Goal: Task Accomplishment & Management: Use online tool/utility

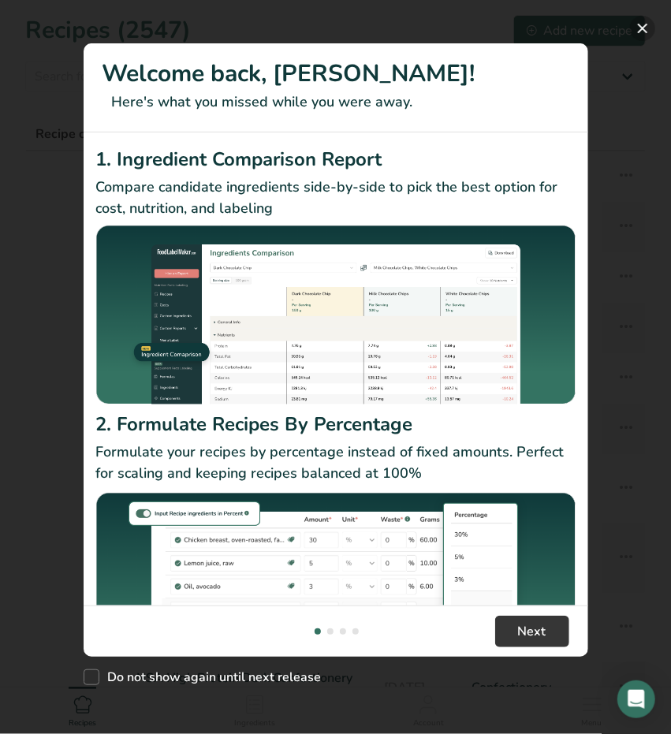
click at [637, 30] on button "New Features" at bounding box center [642, 28] width 25 height 25
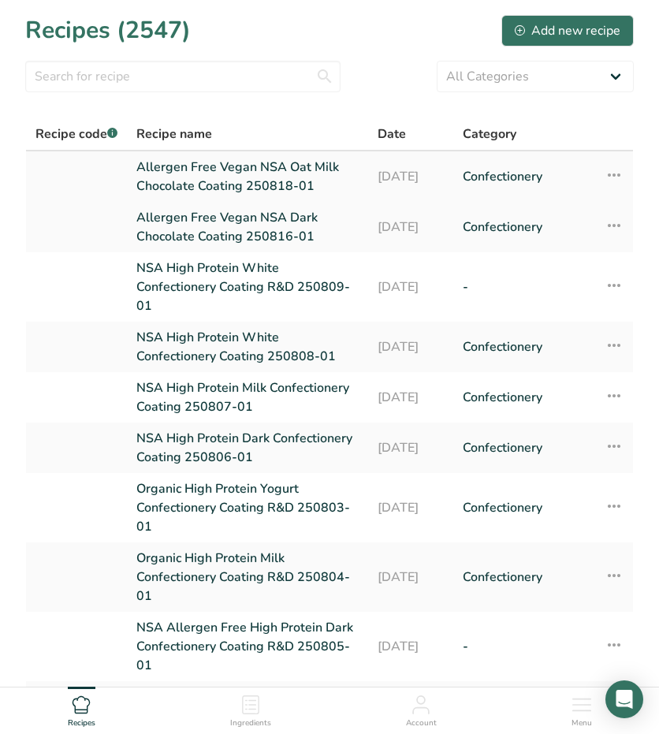
click at [612, 171] on icon at bounding box center [613, 175] width 19 height 28
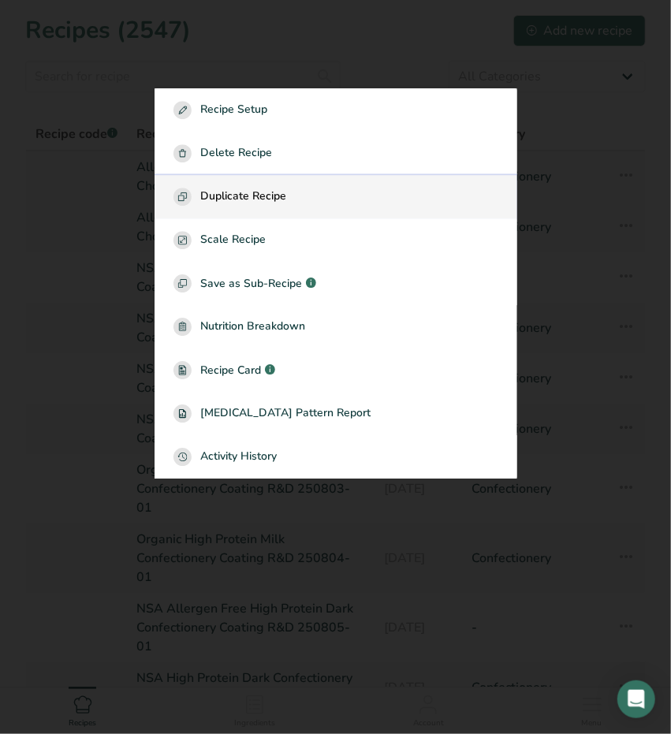
click at [347, 189] on div "Duplicate Recipe" at bounding box center [335, 197] width 325 height 18
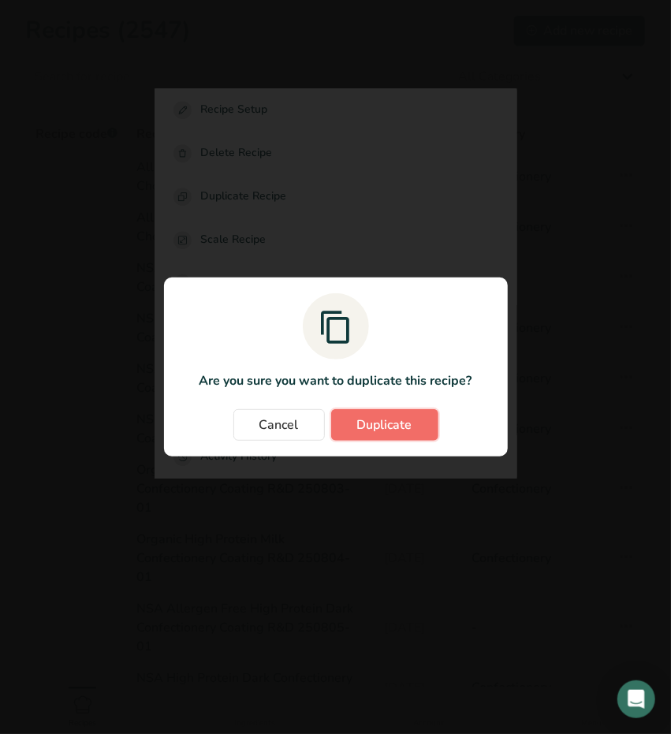
click at [368, 411] on button "Duplicate" at bounding box center [384, 425] width 107 height 32
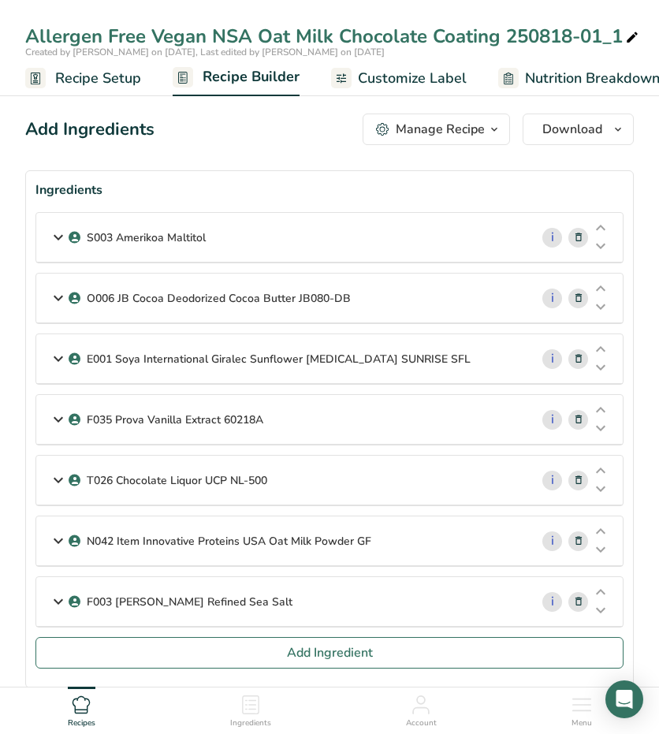
click at [633, 39] on icon at bounding box center [632, 38] width 14 height 22
type input "Allergen Free Vegan NSA Oat Milk White Confectionery Coating 250817-01"
click at [339, 42] on div "Allergen Free Vegan NSA Oat Milk White Confectionery Coating 250817-01" at bounding box center [370, 36] width 690 height 28
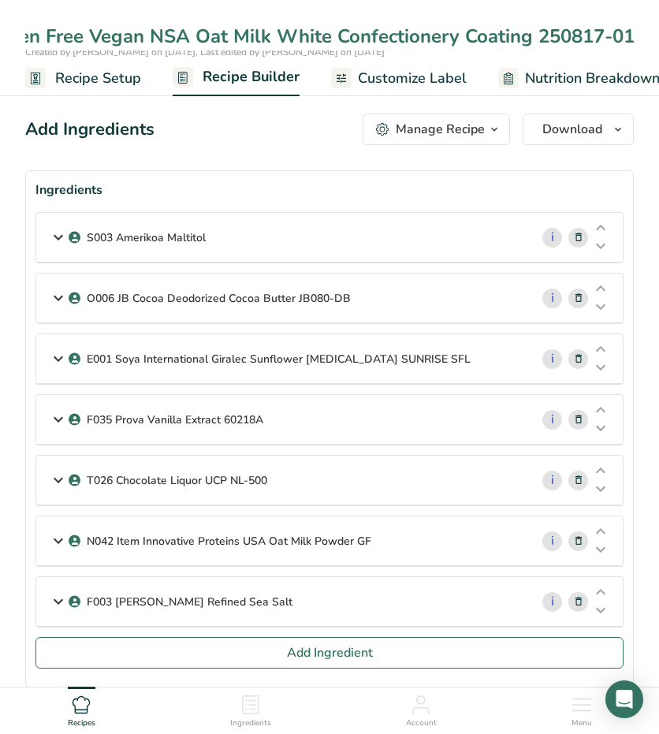
click at [329, 36] on input "Allergen Free Vegan NSA Oat Milk White Confectionery Coating 250817-01" at bounding box center [329, 36] width 608 height 28
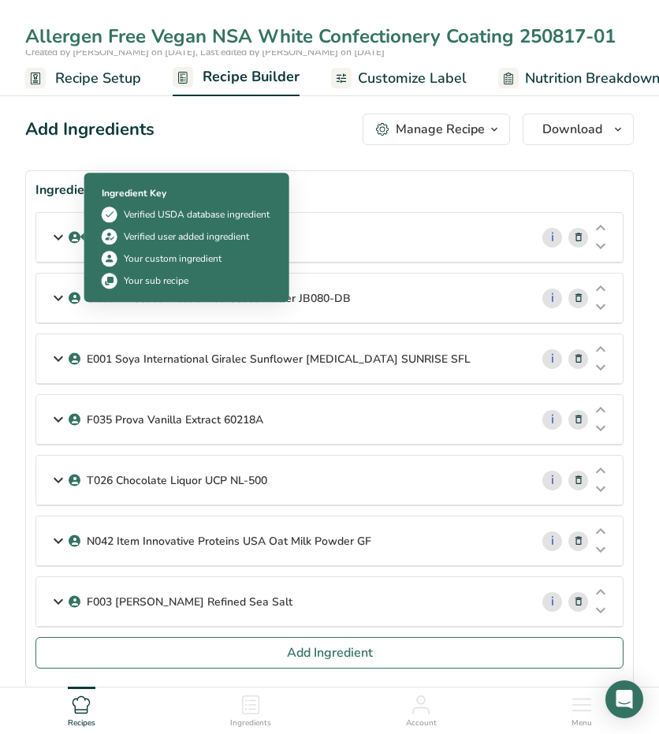
type input "Allergen Free Vegan NSA White Confectionery Coating 250817-01"
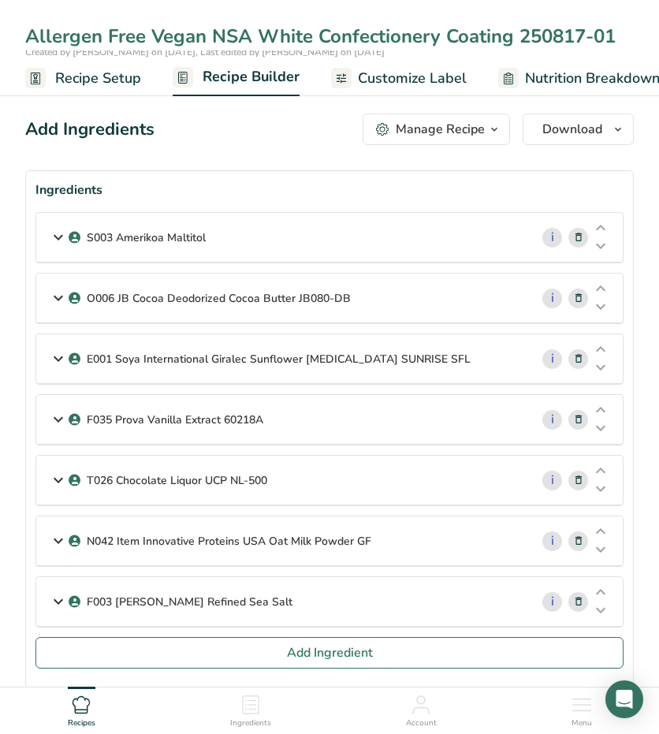
click at [52, 239] on icon at bounding box center [58, 237] width 19 height 28
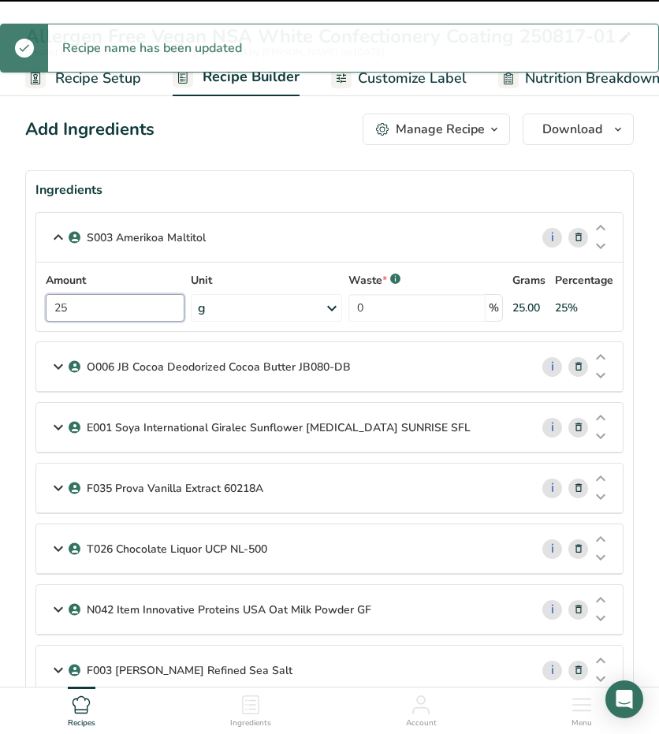
drag, startPoint x: 96, startPoint y: 306, endPoint x: -2, endPoint y: 324, distance: 99.4
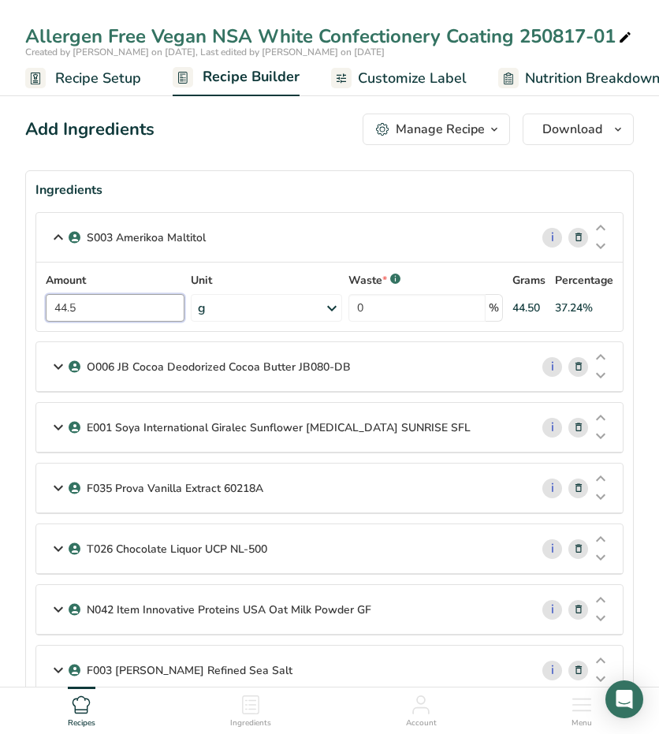
type input "44.5"
click at [582, 366] on icon at bounding box center [578, 367] width 11 height 17
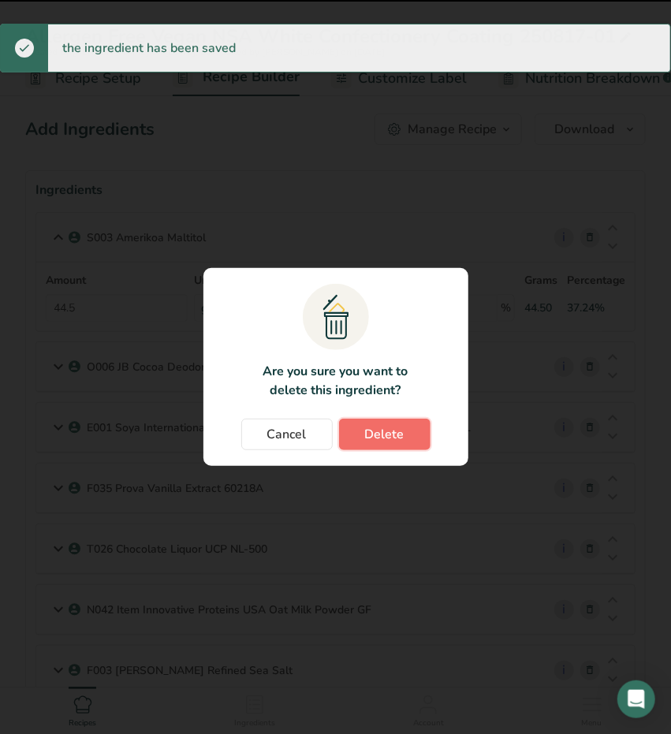
click at [407, 442] on button "Delete" at bounding box center [384, 434] width 91 height 32
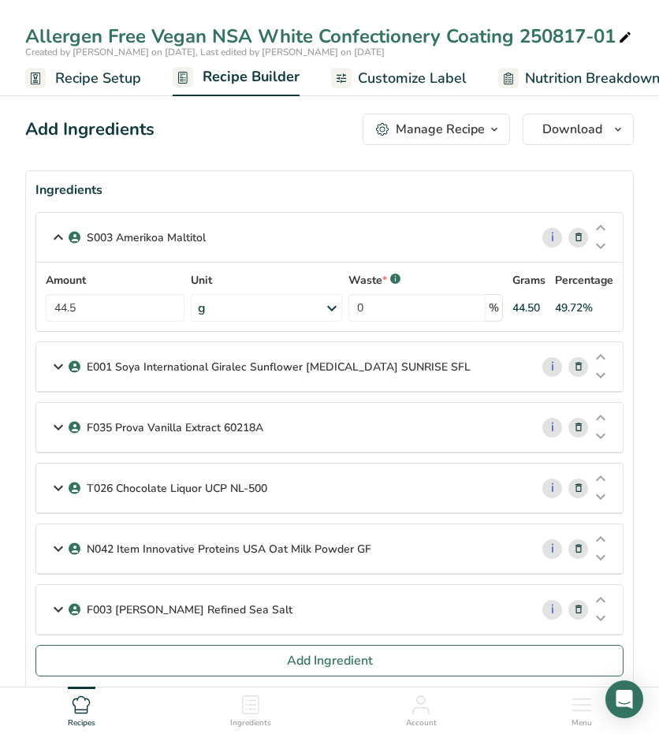
click at [63, 600] on icon at bounding box center [58, 609] width 19 height 28
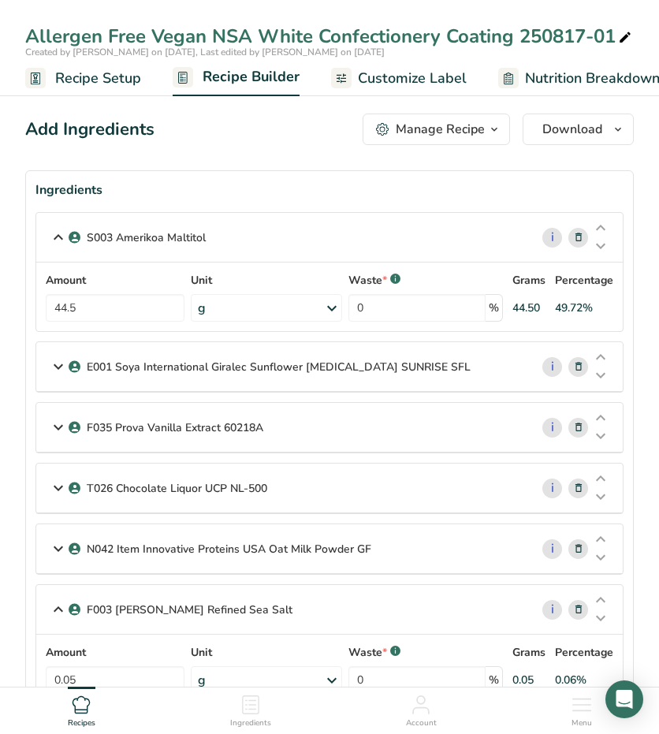
click at [55, 544] on icon at bounding box center [58, 548] width 19 height 28
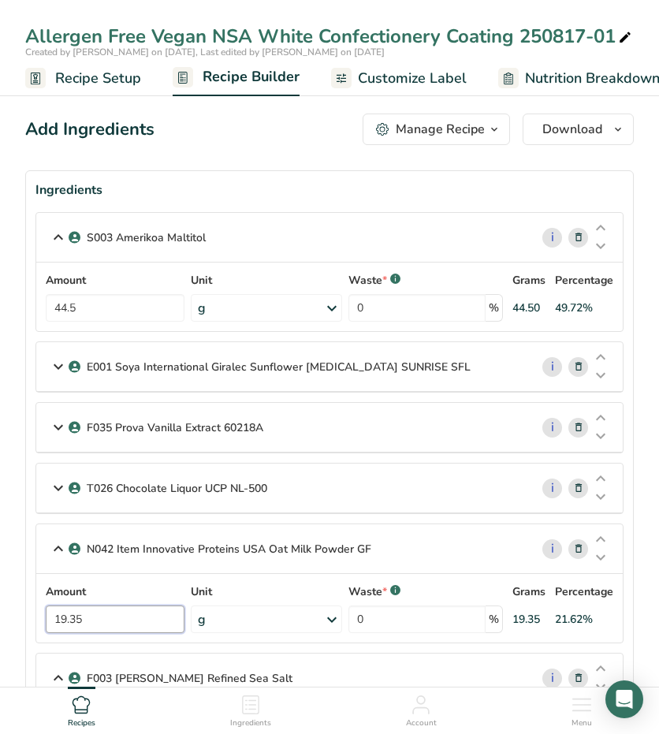
drag, startPoint x: 94, startPoint y: 617, endPoint x: -2, endPoint y: 620, distance: 95.4
type input "25"
click at [577, 485] on icon at bounding box center [578, 488] width 11 height 17
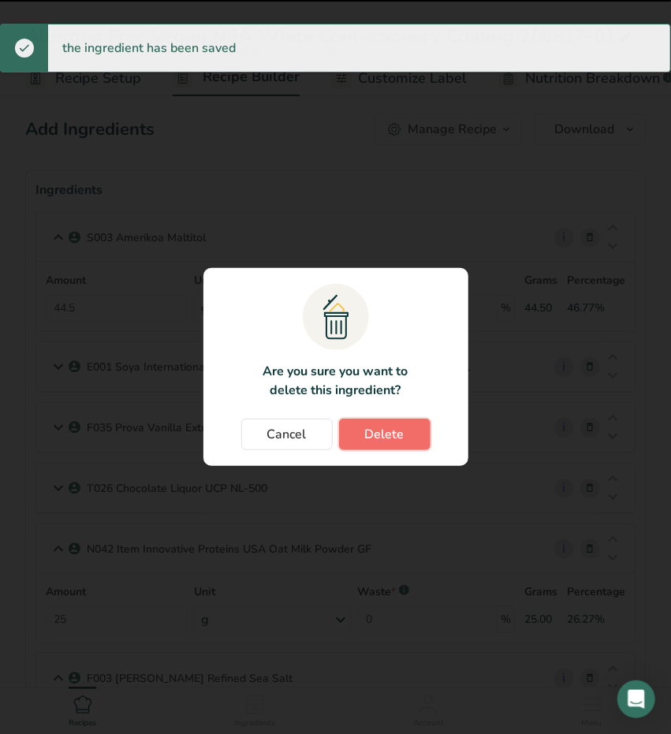
click at [398, 437] on span "Delete" at bounding box center [384, 434] width 39 height 19
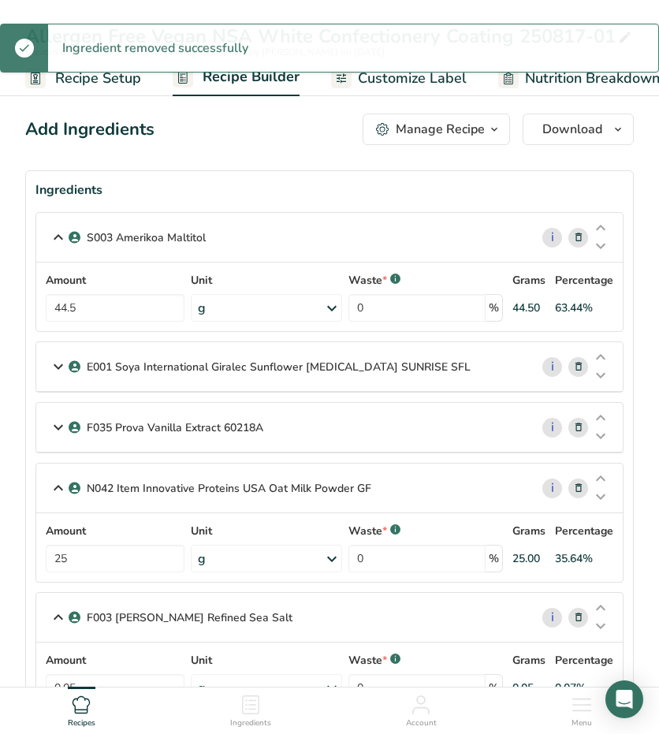
click at [55, 425] on icon at bounding box center [58, 427] width 19 height 28
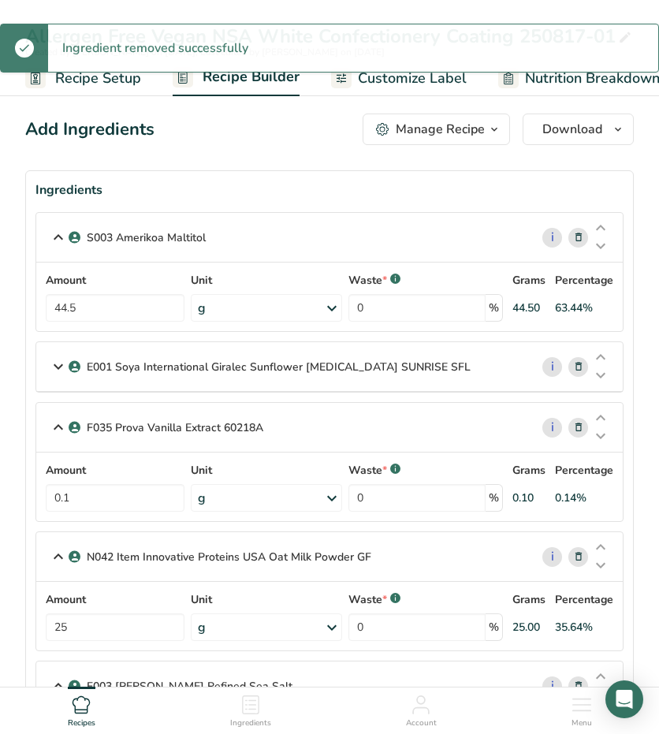
click at [61, 366] on icon at bounding box center [58, 366] width 19 height 28
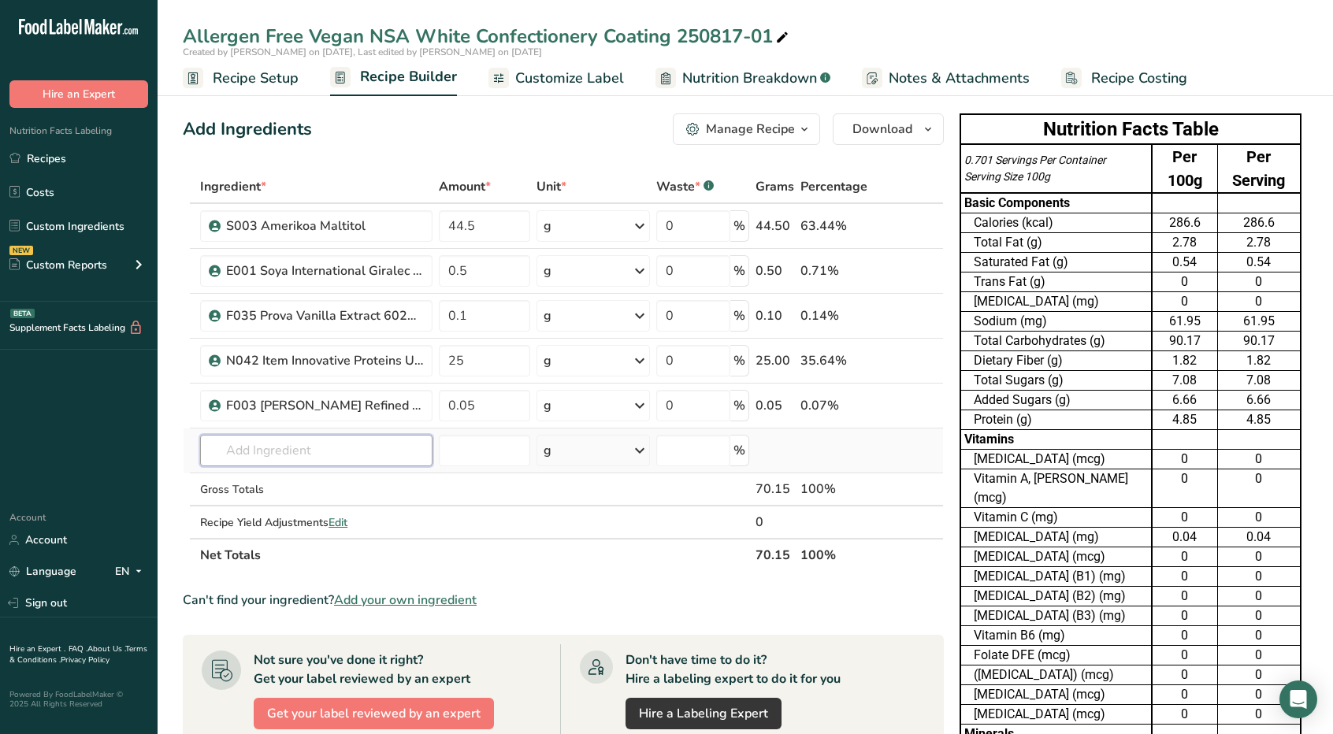
click at [281, 454] on input "text" at bounding box center [316, 451] width 232 height 32
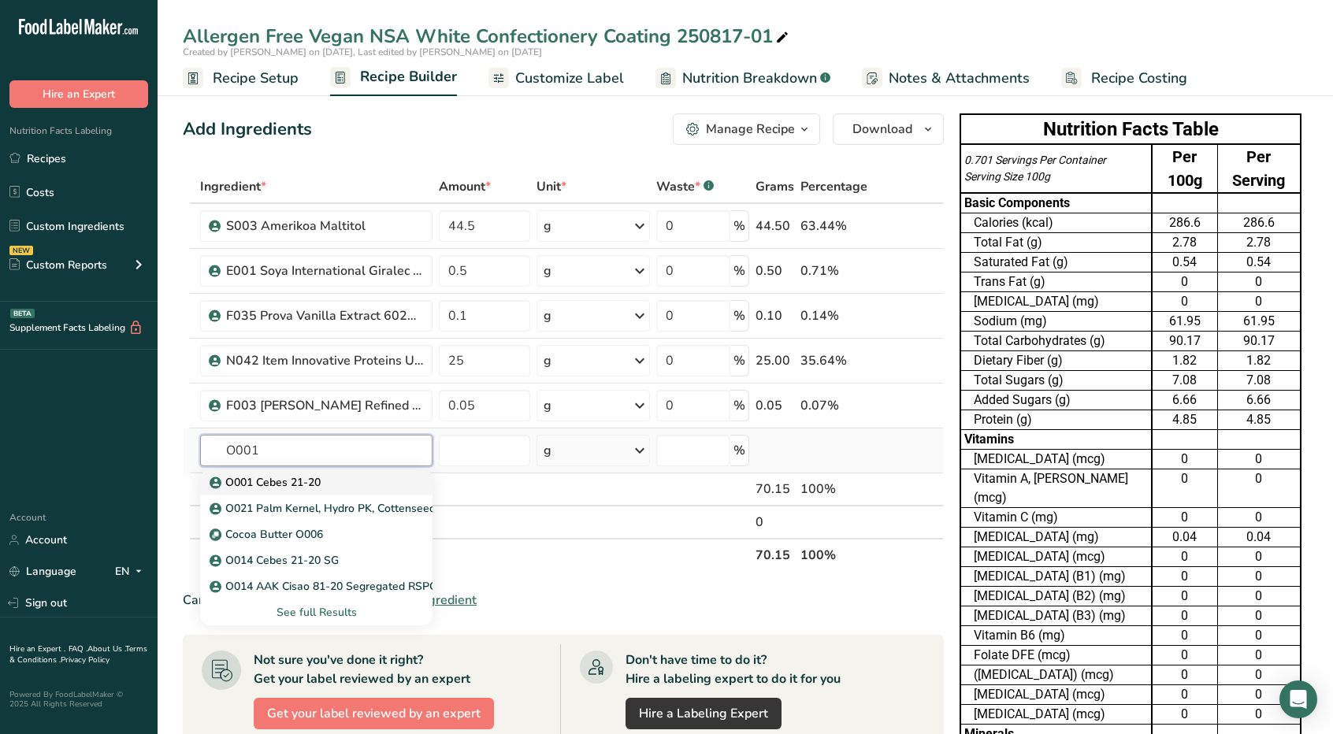
type input "O001"
click at [292, 483] on p "O001 Cebes 21-20" at bounding box center [267, 482] width 108 height 17
type input "O001 Cebes 21-20"
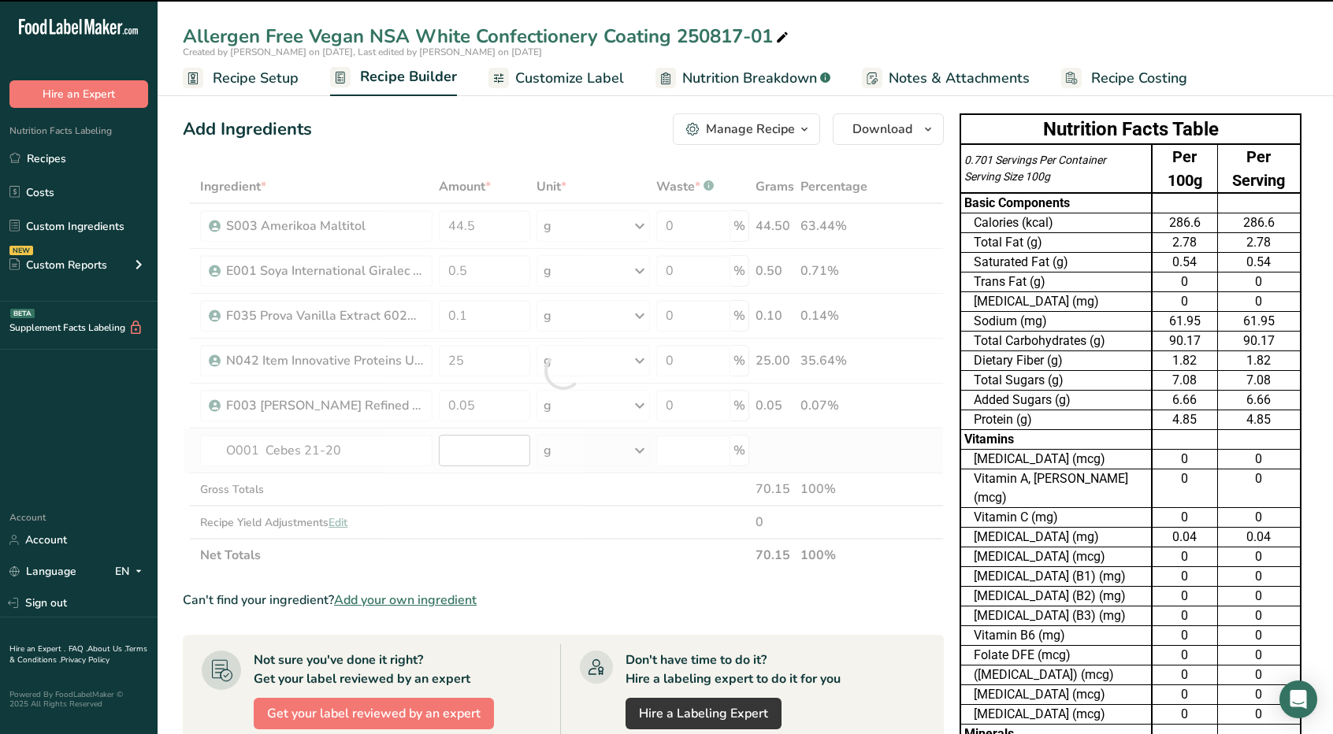
type input "0"
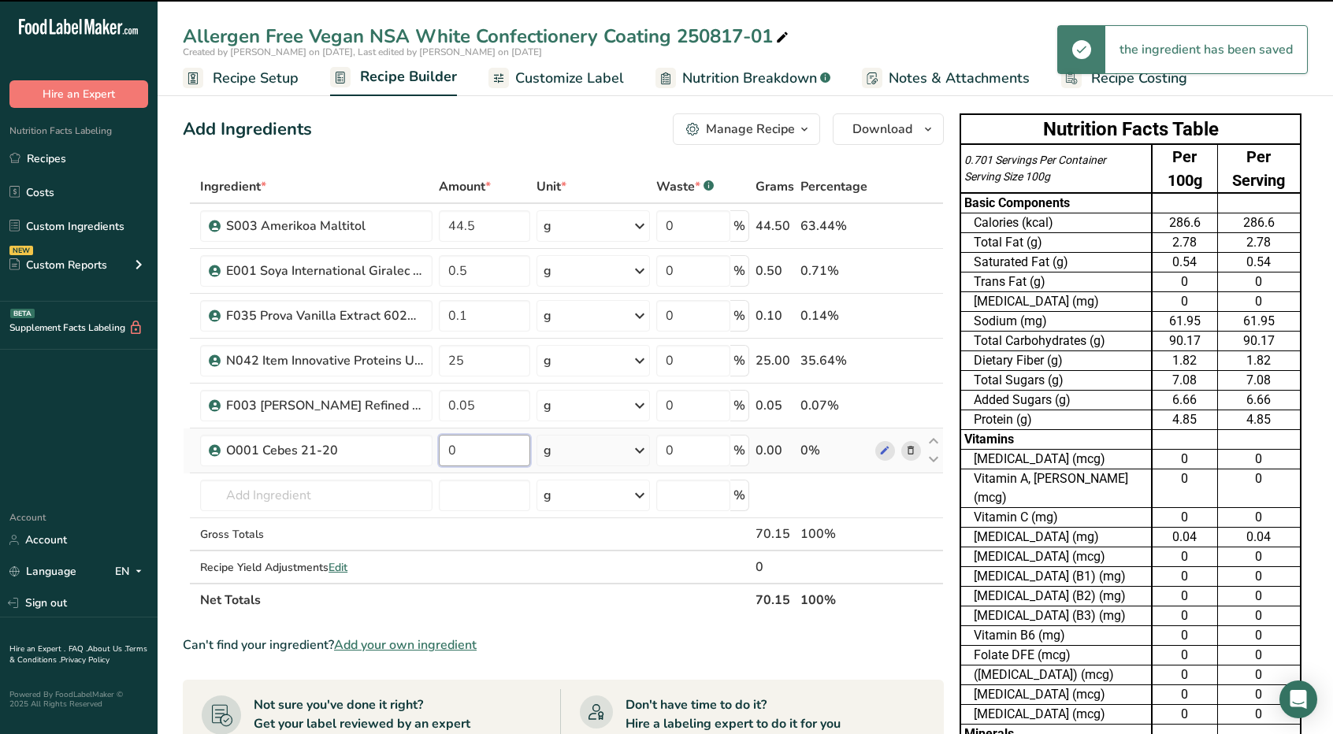
click at [473, 454] on input "0" at bounding box center [484, 451] width 91 height 32
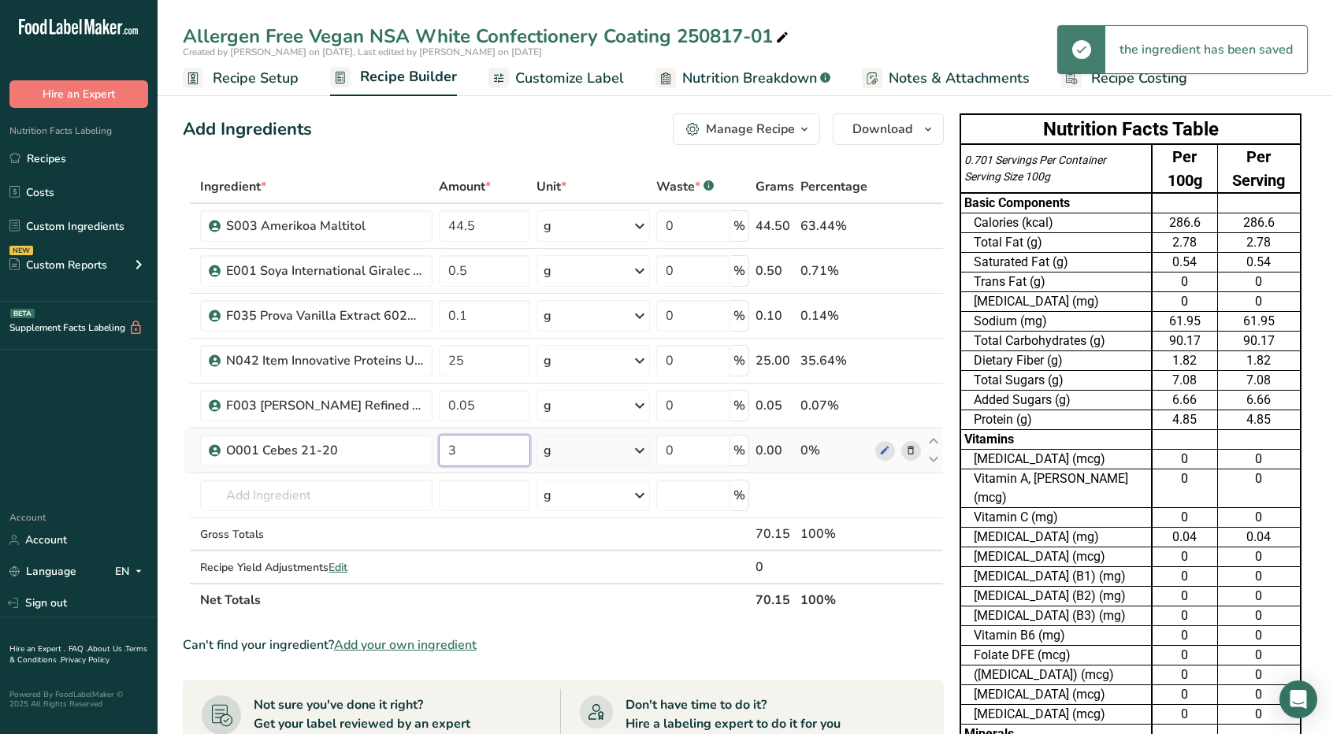
type input "30"
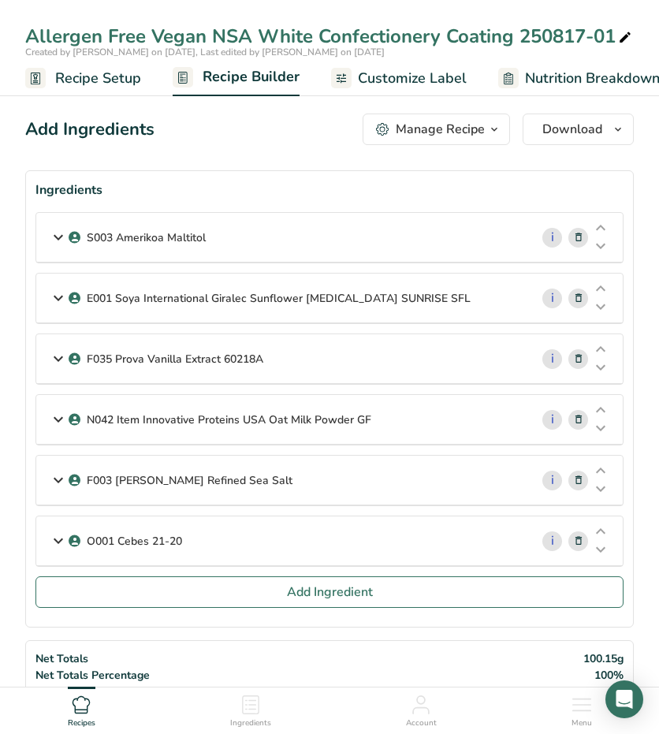
click at [57, 242] on icon at bounding box center [58, 237] width 19 height 28
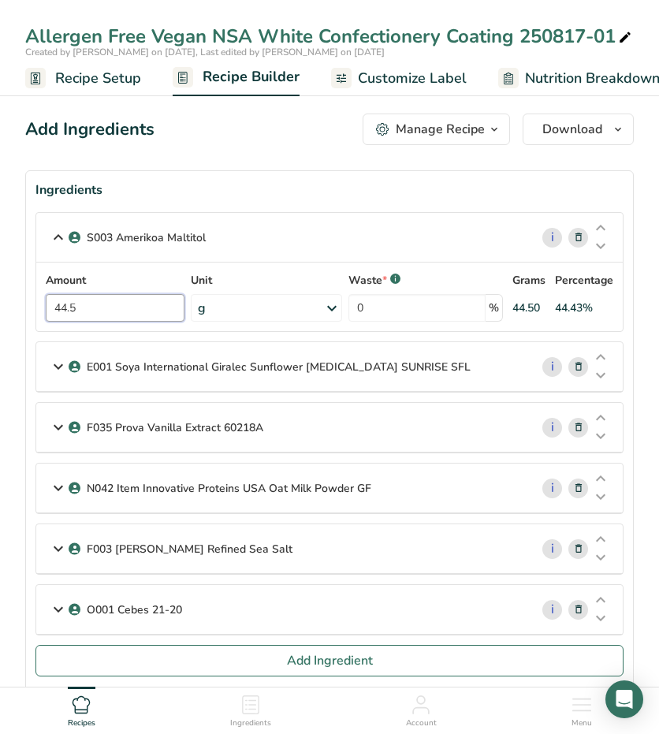
click at [71, 306] on input "44.5" at bounding box center [115, 308] width 139 height 28
type input "44.35"
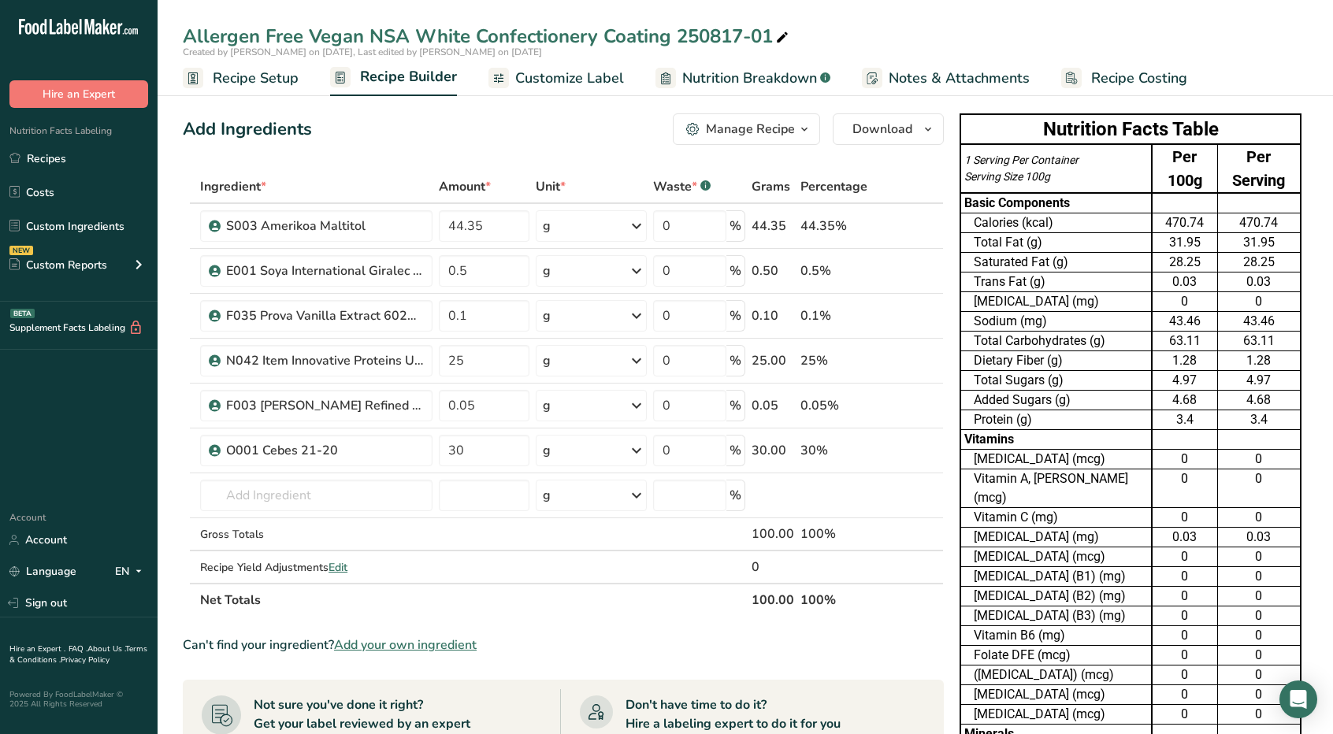
click at [588, 81] on span "Customize Label" at bounding box center [569, 78] width 109 height 21
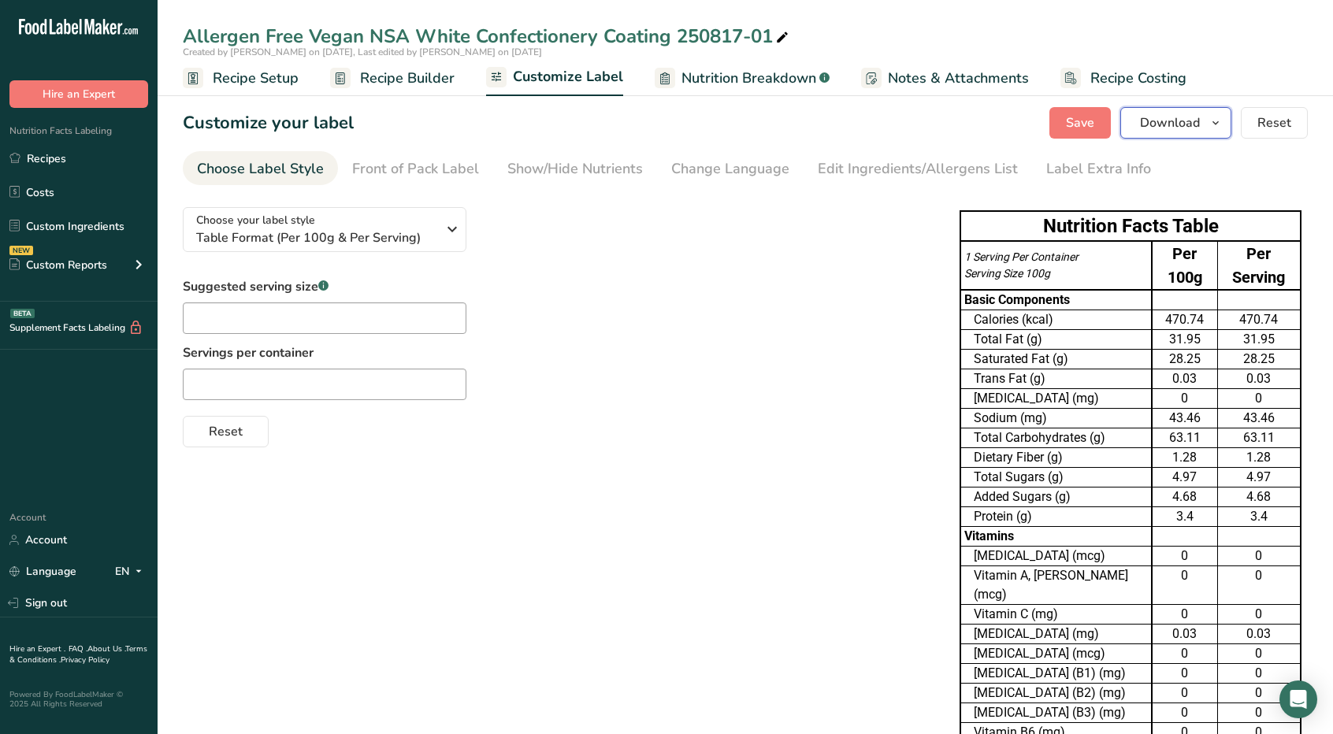
click at [670, 121] on icon "button" at bounding box center [1216, 123] width 13 height 20
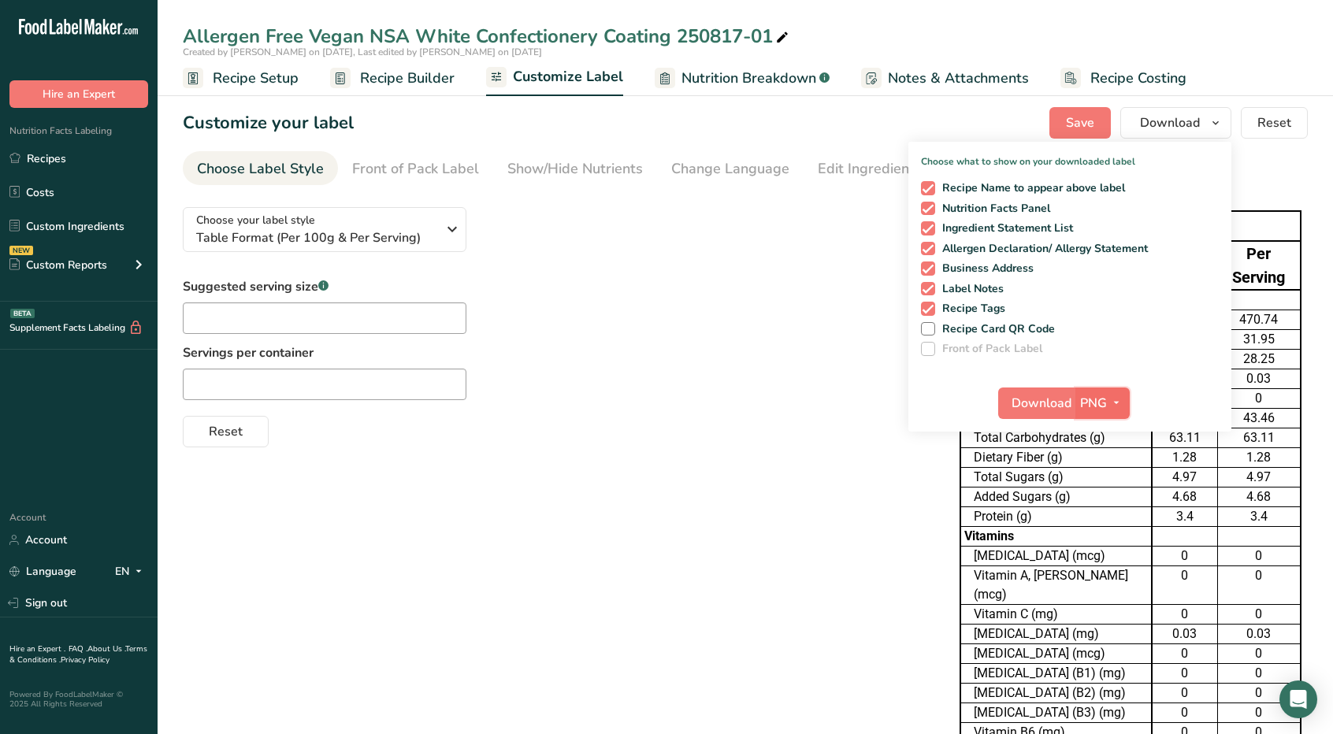
click at [670, 401] on icon "button" at bounding box center [1116, 403] width 13 height 20
click at [670, 542] on link "XLSX" at bounding box center [1105, 539] width 50 height 26
checkbox input "false"
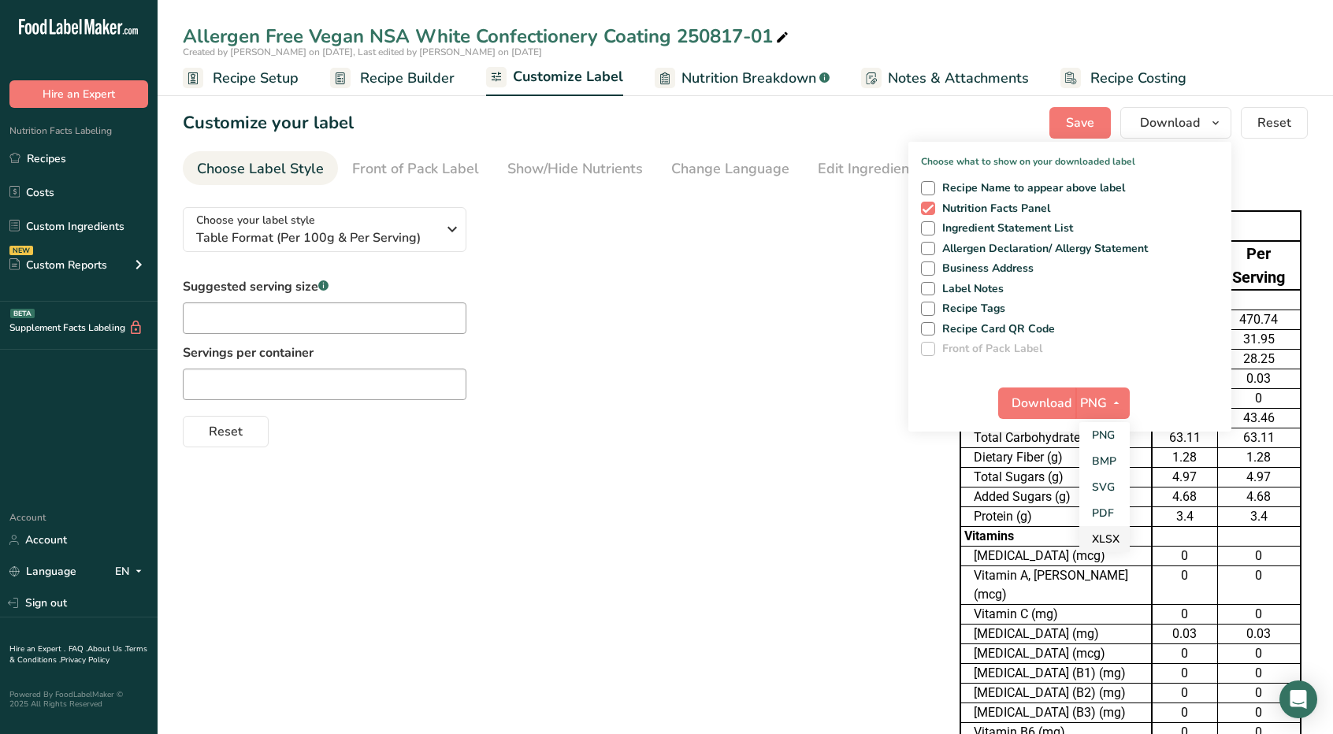
checkbox input "false"
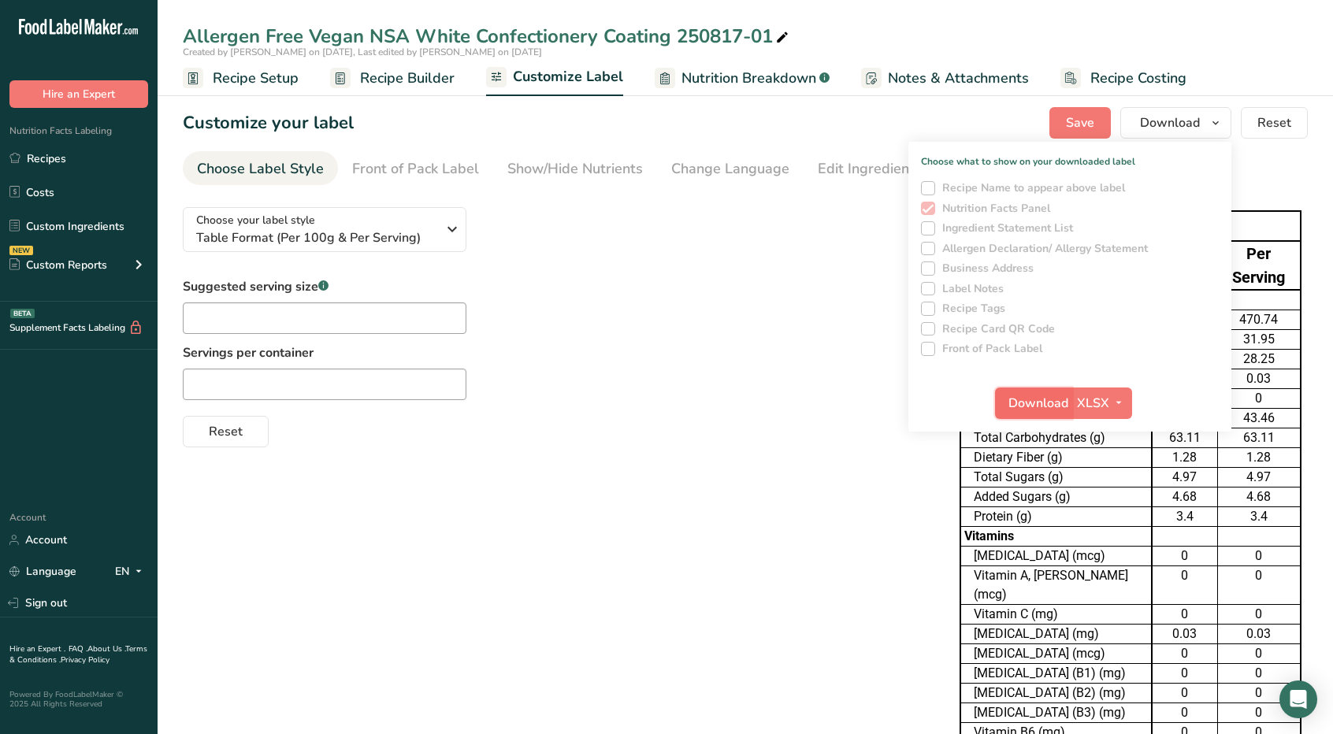
click at [670, 409] on span "Download" at bounding box center [1039, 403] width 60 height 19
